Goal: Obtain resource: Download file/media

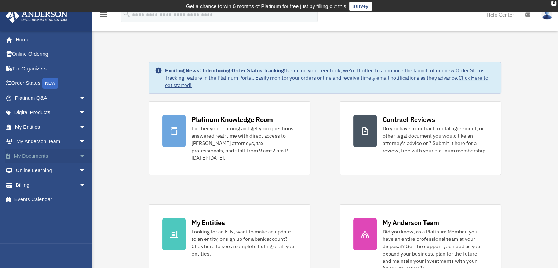
click at [59, 153] on link "My Documents arrow_drop_down" at bounding box center [51, 156] width 92 height 15
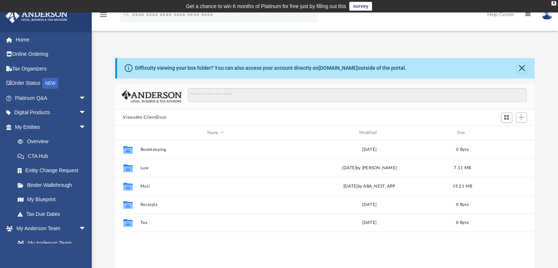
scroll to position [161, 414]
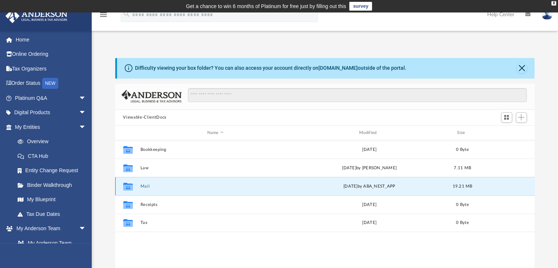
click at [146, 187] on button "Mail" at bounding box center [215, 186] width 150 height 5
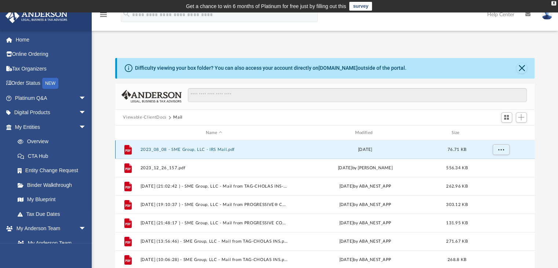
click at [191, 149] on button "2023_08_08 - SME Group, LLC - IRS Mail.pdf" at bounding box center [214, 149] width 148 height 5
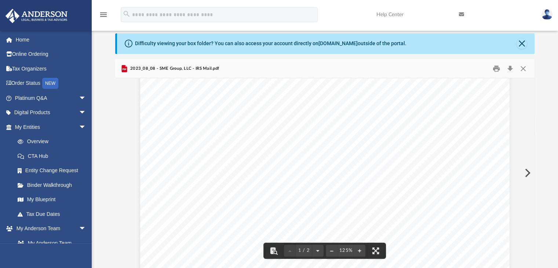
scroll to position [147, 0]
click at [522, 68] on button "Close" at bounding box center [523, 68] width 13 height 11
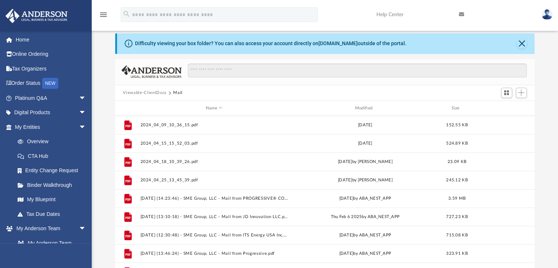
scroll to position [471, 0]
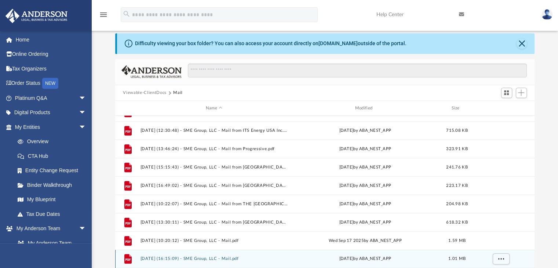
click at [215, 258] on button "2025.10.06 (16:15:09) - SME Group, LLC - Mail.pdf" at bounding box center [214, 258] width 148 height 5
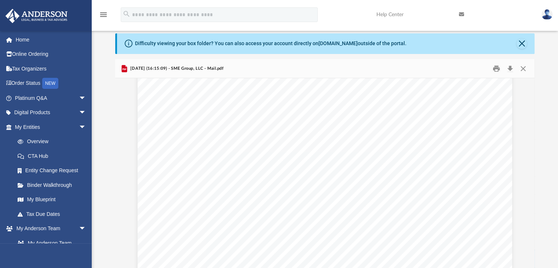
scroll to position [697, 0]
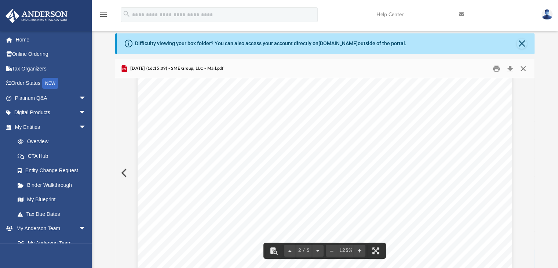
click at [522, 68] on button "Close" at bounding box center [523, 68] width 13 height 11
